Goal: Entertainment & Leisure: Consume media (video, audio)

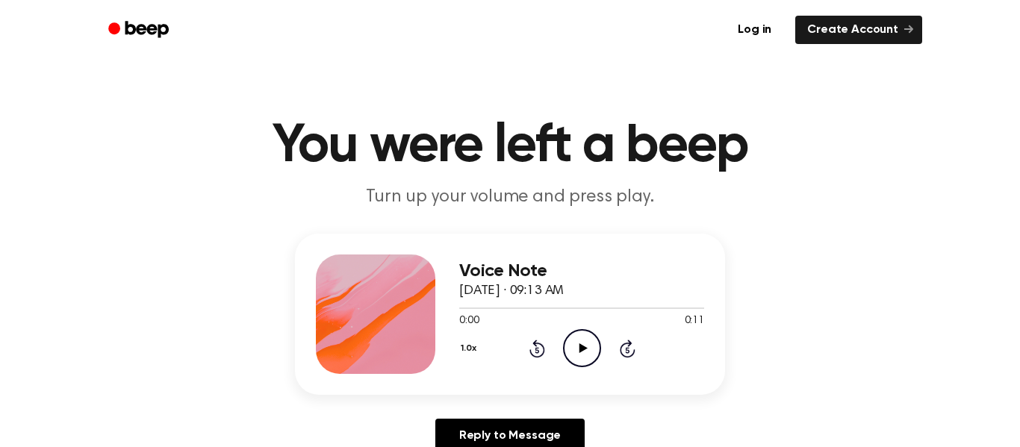
click at [577, 343] on icon "Play Audio" at bounding box center [582, 348] width 38 height 38
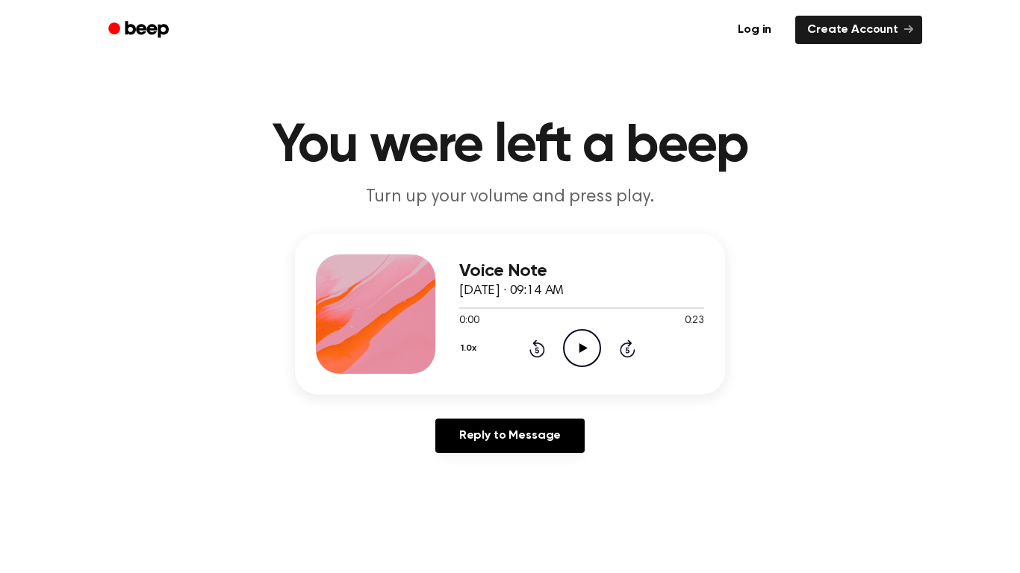
click at [581, 341] on icon "Play Audio" at bounding box center [582, 348] width 38 height 38
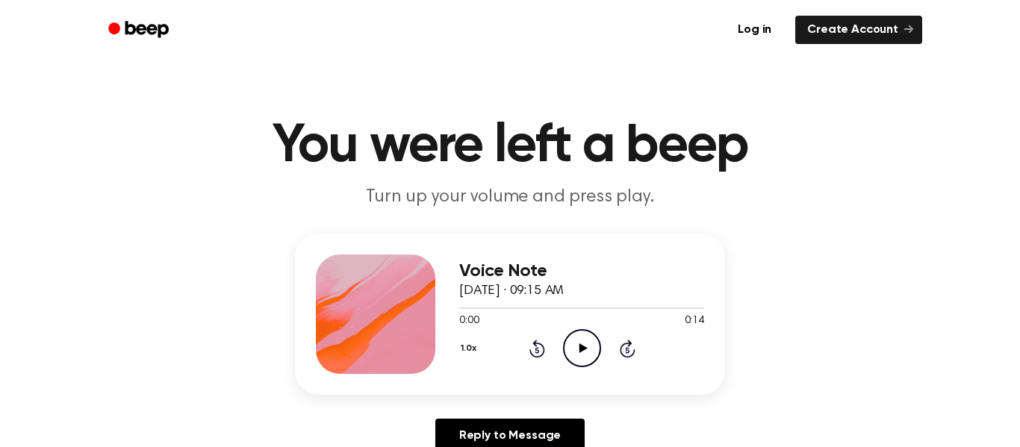
click at [581, 345] on icon "Play Audio" at bounding box center [582, 348] width 38 height 38
click at [572, 346] on icon "Play Audio" at bounding box center [582, 348] width 38 height 38
click at [586, 352] on icon "Play Audio" at bounding box center [582, 348] width 38 height 38
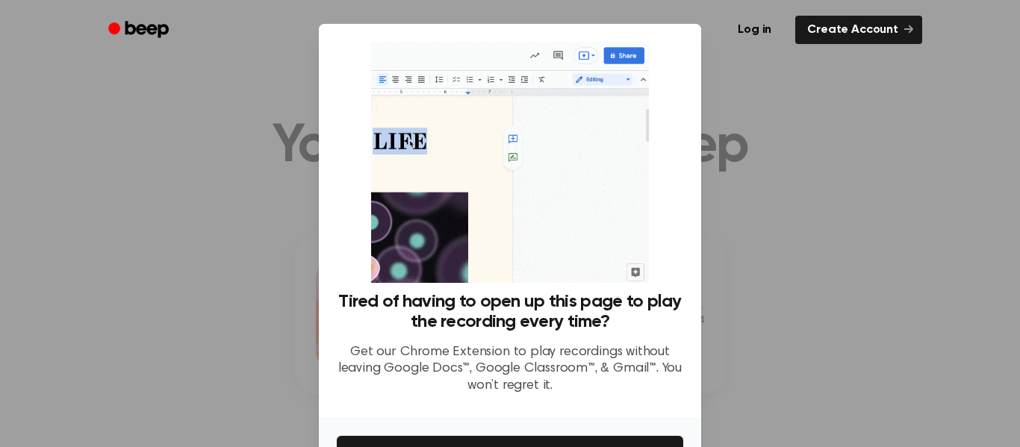
click at [807, 52] on div "Log in Create Account" at bounding box center [510, 30] width 824 height 60
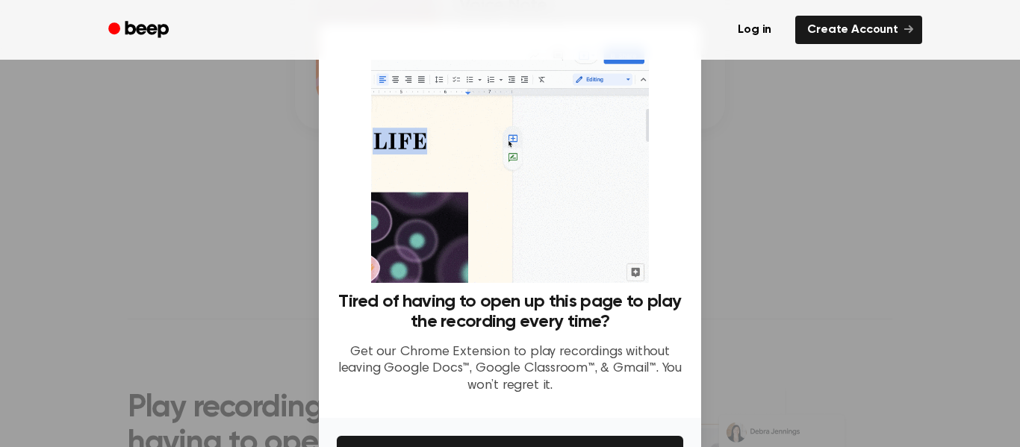
scroll to position [96, 0]
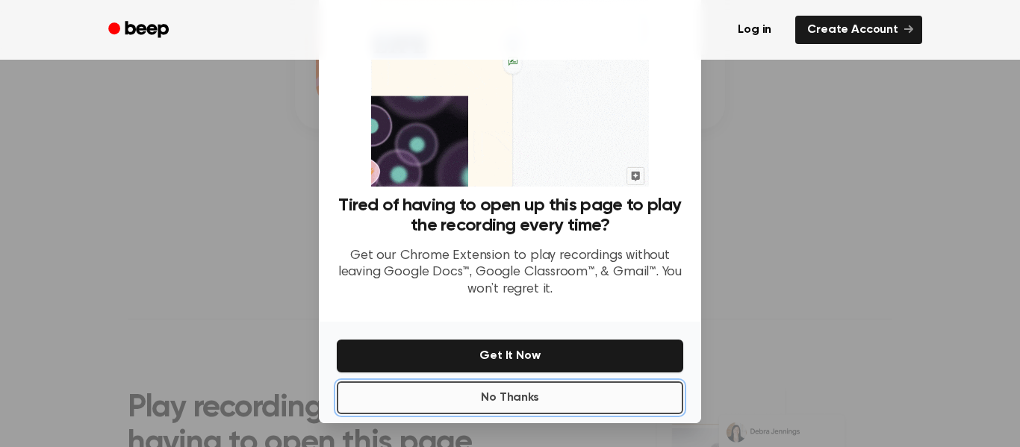
click at [514, 393] on button "No Thanks" at bounding box center [510, 398] width 346 height 33
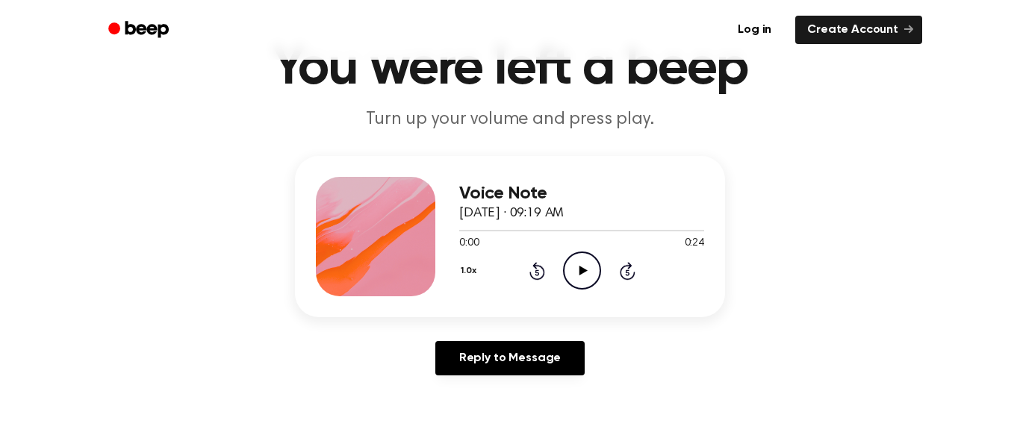
scroll to position [0, 0]
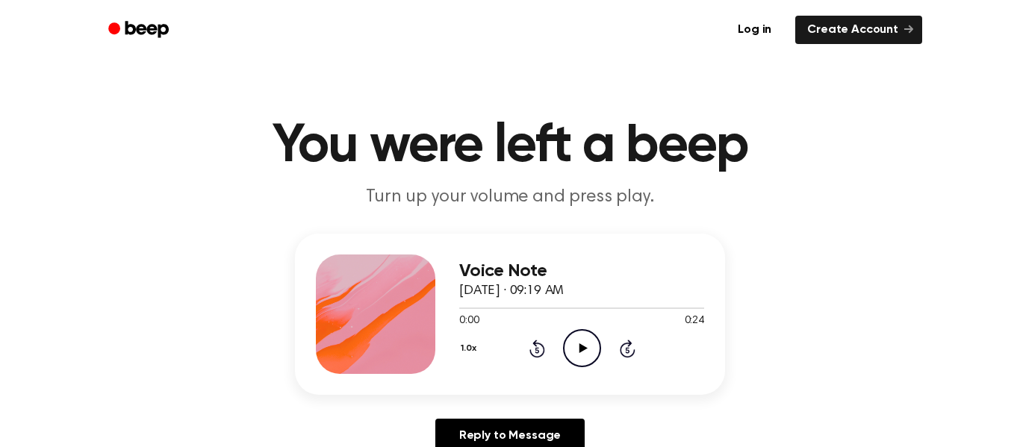
click at [579, 348] on icon at bounding box center [583, 348] width 8 height 10
click at [585, 350] on icon "Play Audio" at bounding box center [582, 348] width 38 height 38
click at [579, 353] on icon "Play Audio" at bounding box center [582, 348] width 38 height 38
click at [583, 342] on icon "Play Audio" at bounding box center [582, 348] width 38 height 38
click at [580, 358] on icon "Play Audio" at bounding box center [582, 348] width 38 height 38
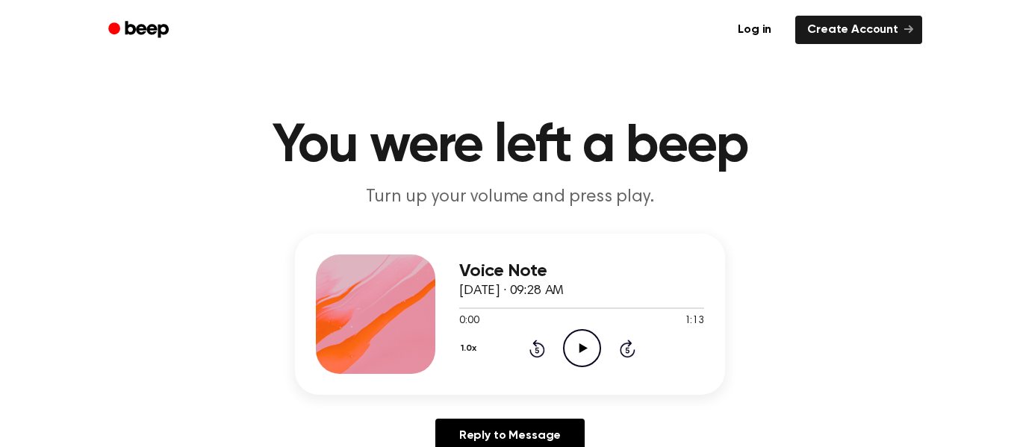
click at [579, 350] on icon at bounding box center [583, 348] width 8 height 10
click at [573, 335] on icon "Play Audio" at bounding box center [582, 348] width 38 height 38
click at [582, 364] on icon "Play Audio" at bounding box center [582, 348] width 38 height 38
click at [573, 356] on icon "Play Audio" at bounding box center [582, 348] width 38 height 38
click at [573, 350] on icon "Play Audio" at bounding box center [582, 348] width 38 height 38
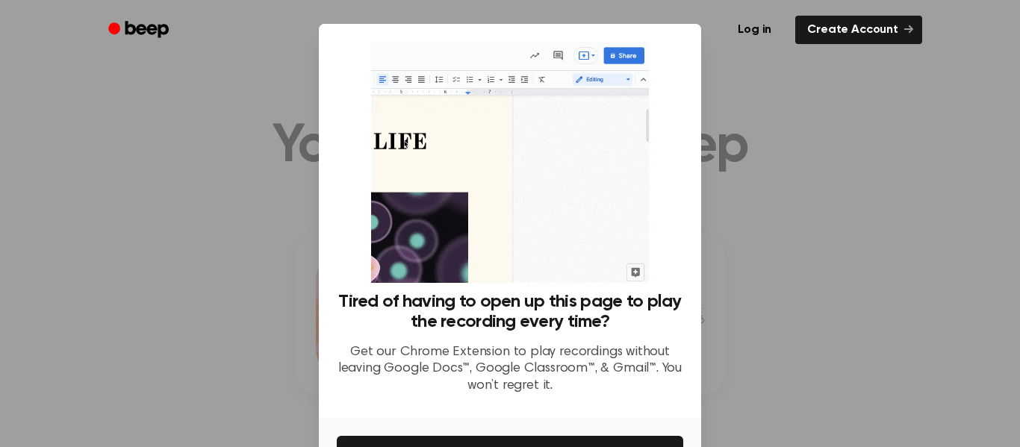
scroll to position [96, 0]
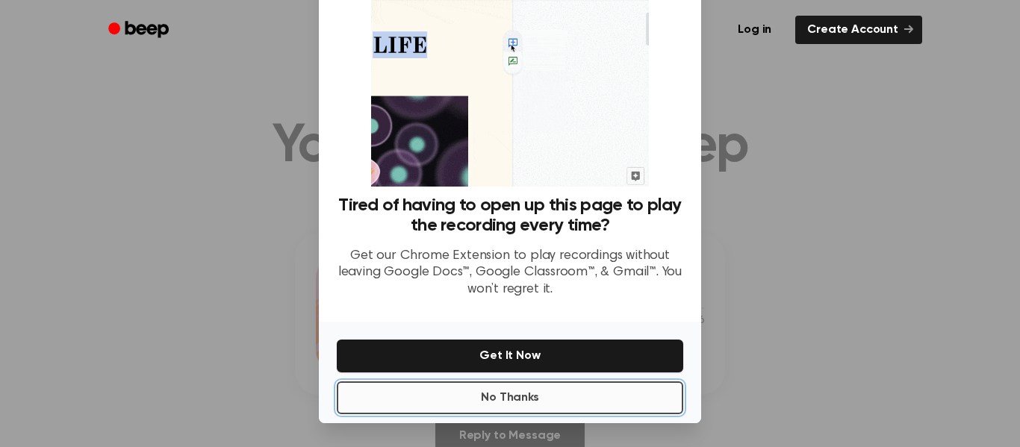
click at [620, 408] on button "No Thanks" at bounding box center [510, 398] width 346 height 33
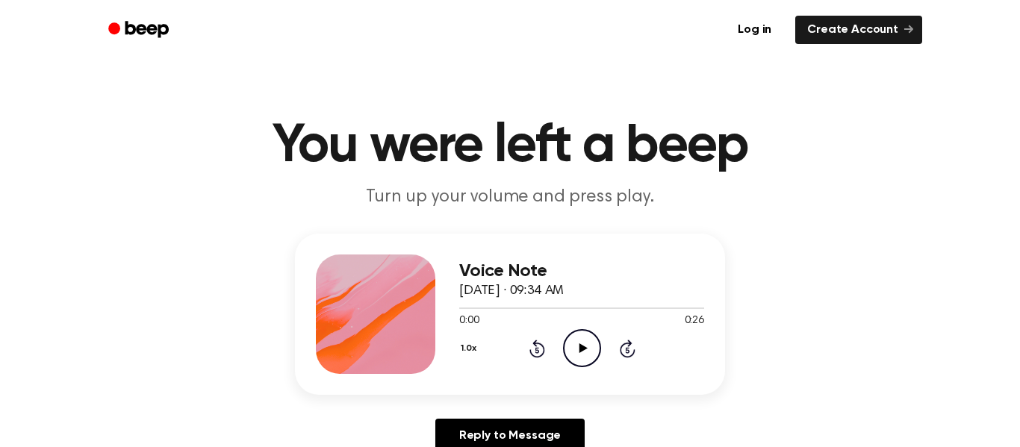
click at [591, 359] on icon "Play Audio" at bounding box center [582, 348] width 38 height 38
click at [575, 361] on icon "Play Audio" at bounding box center [582, 348] width 38 height 38
click at [580, 357] on icon "Play Audio" at bounding box center [582, 348] width 38 height 38
